Goal: Information Seeking & Learning: Learn about a topic

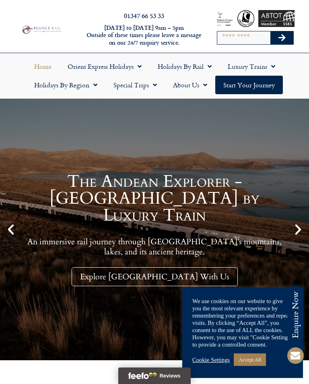
click at [262, 359] on link "Accept All" at bounding box center [250, 359] width 32 height 12
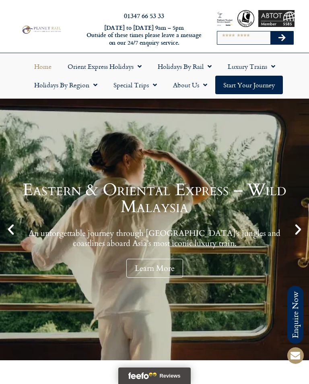
click at [137, 68] on span "Menu" at bounding box center [138, 66] width 8 height 14
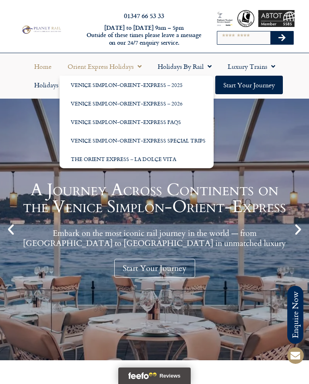
click at [261, 89] on link "Start your Journey" at bounding box center [249, 85] width 68 height 19
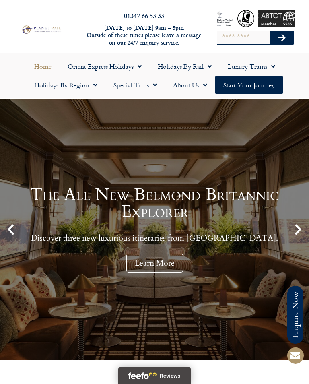
click at [96, 87] on span "Menu" at bounding box center [93, 85] width 8 height 14
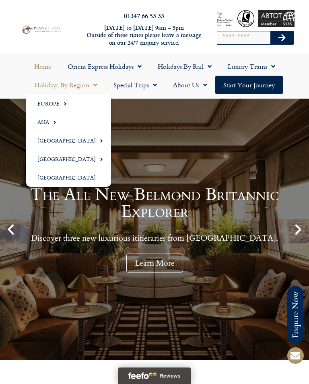
click at [64, 107] on span "Menu" at bounding box center [63, 103] width 7 height 13
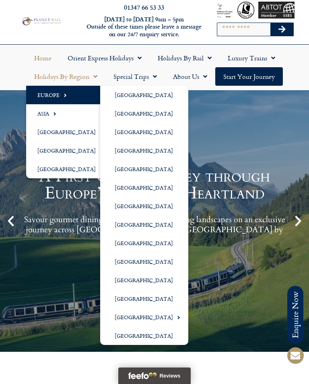
scroll to position [5, 0]
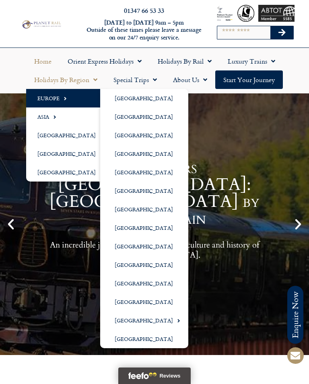
click at [150, 82] on span "Menu" at bounding box center [153, 79] width 8 height 14
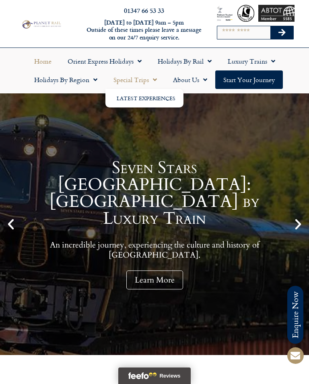
click at [167, 103] on link "Latest Experiences" at bounding box center [144, 98] width 78 height 19
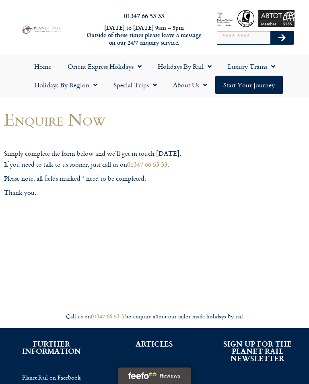
click at [259, 89] on link "Start your Journey" at bounding box center [249, 85] width 68 height 19
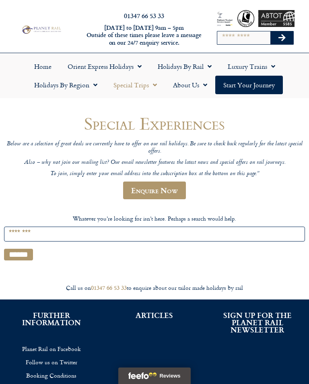
click at [137, 70] on span "Menu" at bounding box center [138, 66] width 8 height 14
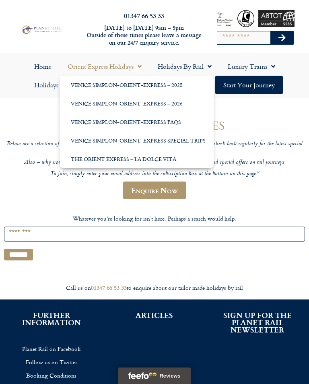
click at [183, 124] on link "Venice Simplon-Orient-Express FAQs" at bounding box center [137, 122] width 154 height 19
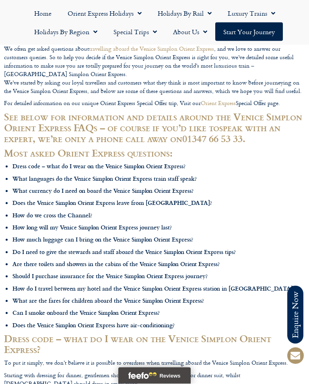
scroll to position [92, 0]
click at [152, 170] on li "Dress code – what do I wear on the Venice Simplon Orient Express?" at bounding box center [158, 166] width 293 height 8
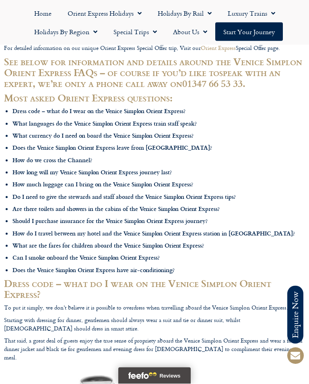
scroll to position [147, 0]
click at [180, 109] on b "Dress code – what do I wear on the Venice Simplon Orient Express?" at bounding box center [98, 111] width 173 height 8
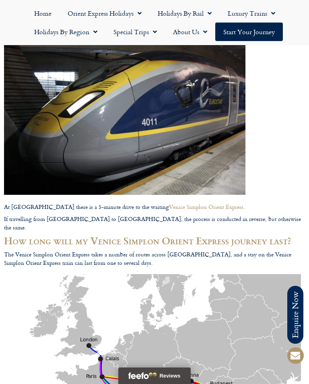
scroll to position [1014, 0]
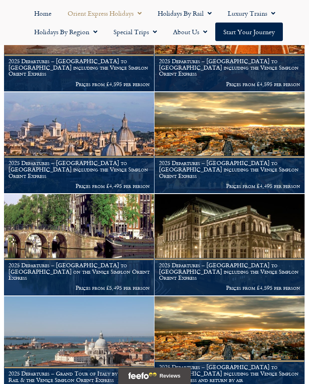
scroll to position [635, 0]
